Goal: Information Seeking & Learning: Learn about a topic

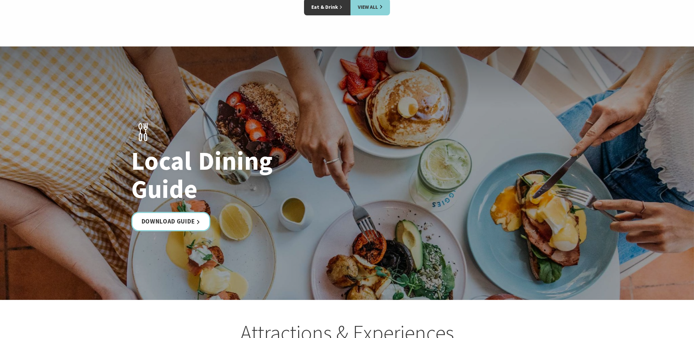
scroll to position [1203, 0]
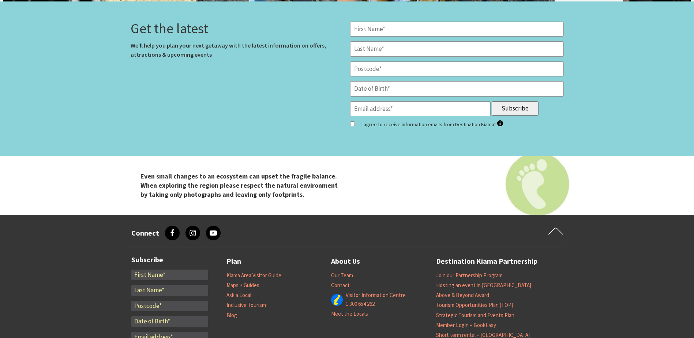
scroll to position [3044, 0]
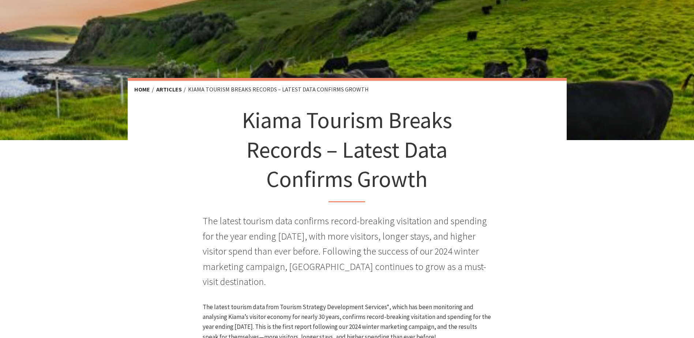
scroll to position [97, 0]
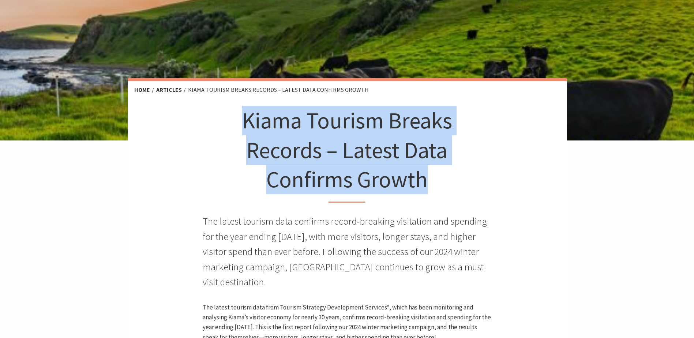
drag, startPoint x: 245, startPoint y: 123, endPoint x: 427, endPoint y: 183, distance: 191.5
click at [427, 183] on h1 "Kiama Tourism Breaks Records – Latest Data Confirms Growth" at bounding box center [347, 154] width 217 height 97
copy h1 "Kiama Tourism Breaks Records – Latest Data Confirms Growth"
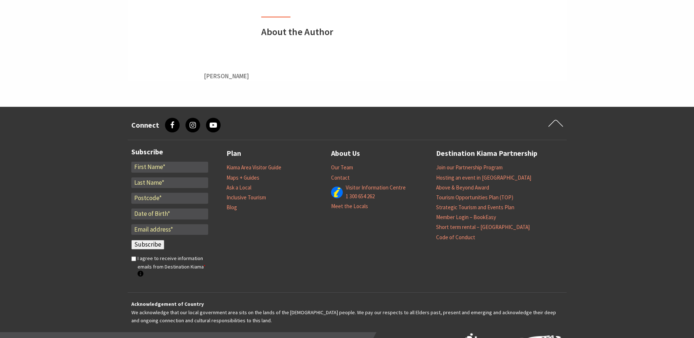
scroll to position [903, 0]
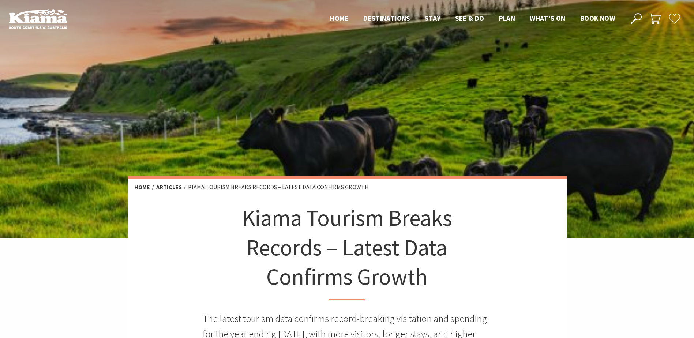
click at [184, 183] on li "Articles" at bounding box center [171, 188] width 31 height 10
click at [42, 20] on img at bounding box center [38, 19] width 59 height 20
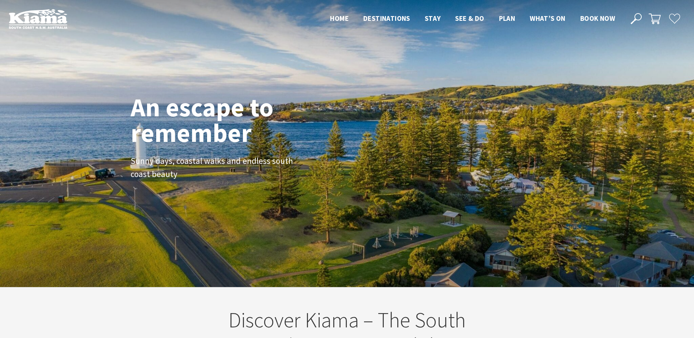
scroll to position [126, 700]
